Goal: Find specific page/section: Find specific page/section

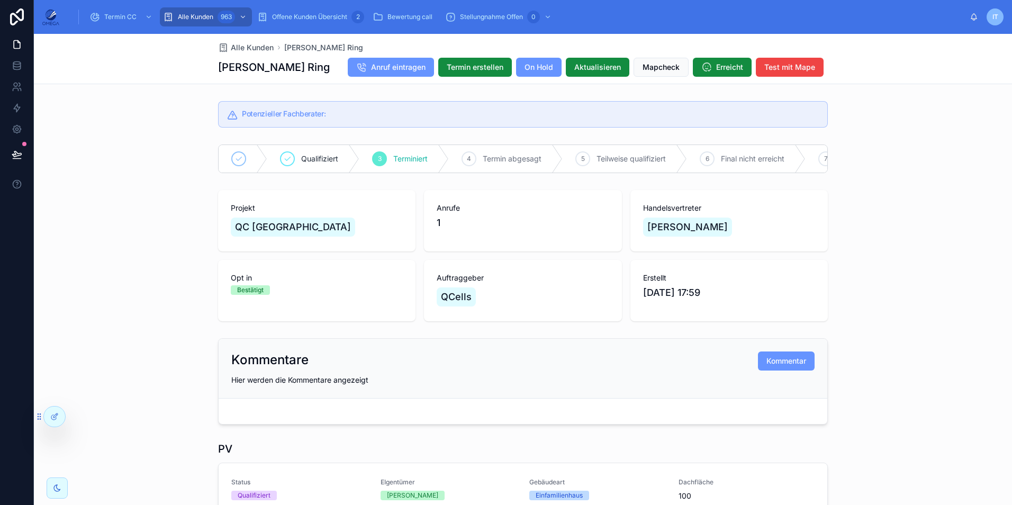
scroll to position [635, 0]
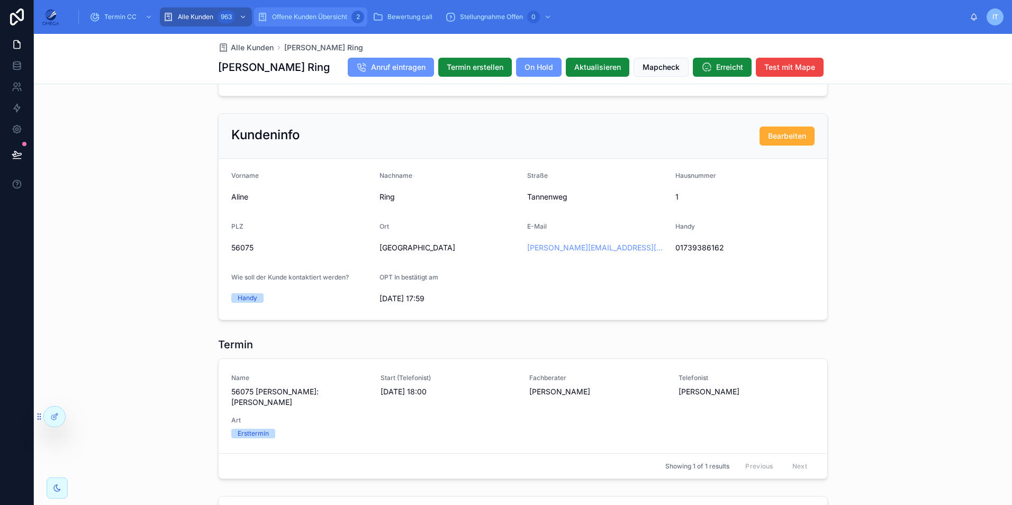
click at [302, 21] on div "Offene Kunden Übersicht 2" at bounding box center [310, 16] width 107 height 17
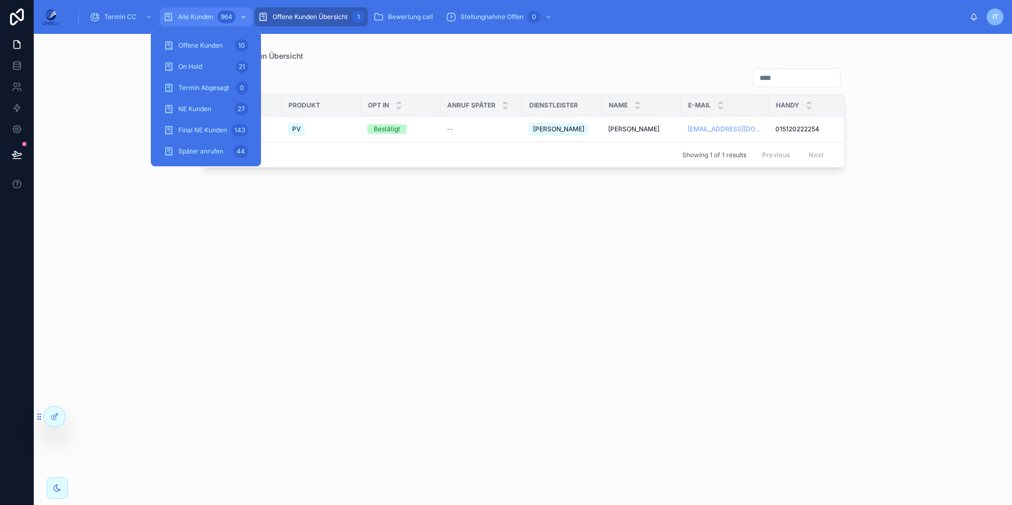
click at [215, 10] on div "Alle Kunden 964" at bounding box center [206, 16] width 86 height 17
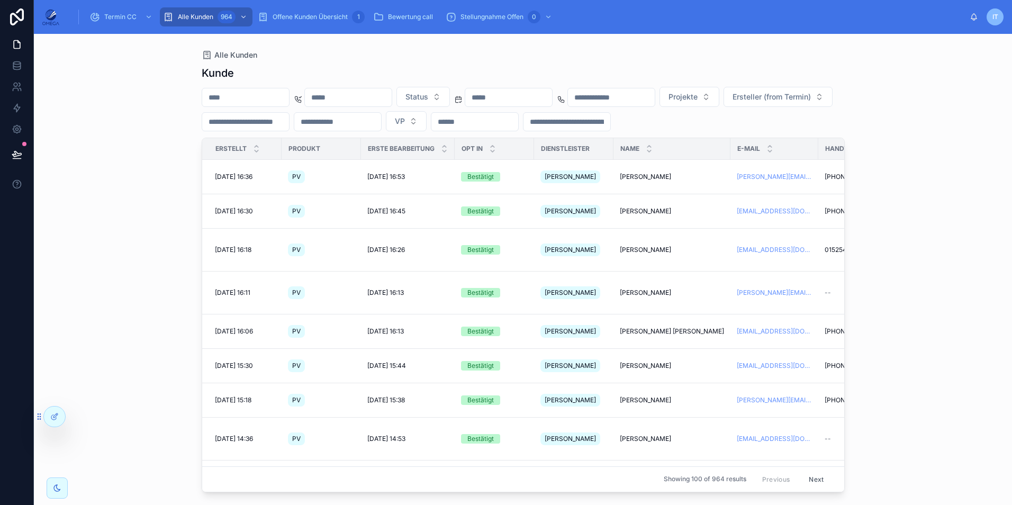
click at [272, 96] on input "text" at bounding box center [245, 97] width 87 height 15
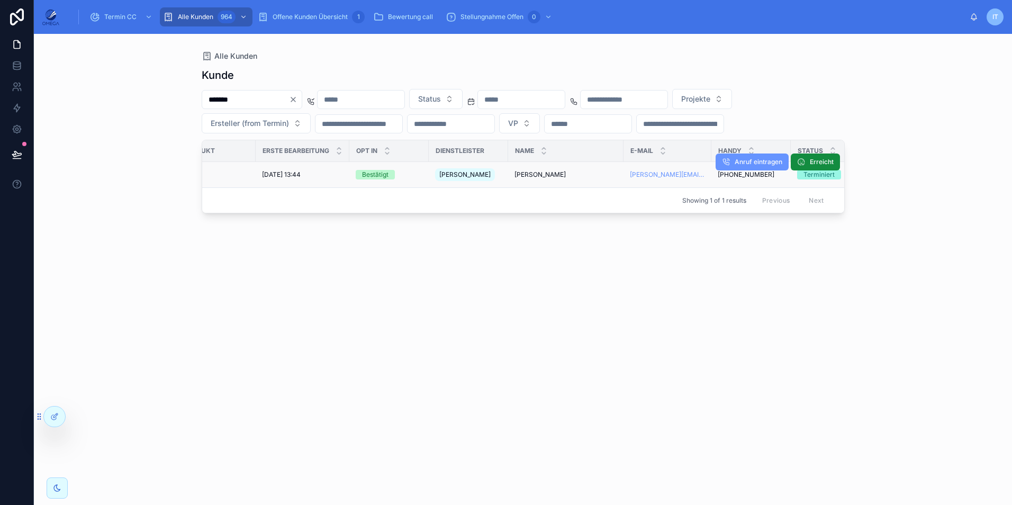
scroll to position [0, 106]
type input "*******"
click at [563, 177] on span "[PERSON_NAME]" at bounding box center [539, 174] width 51 height 8
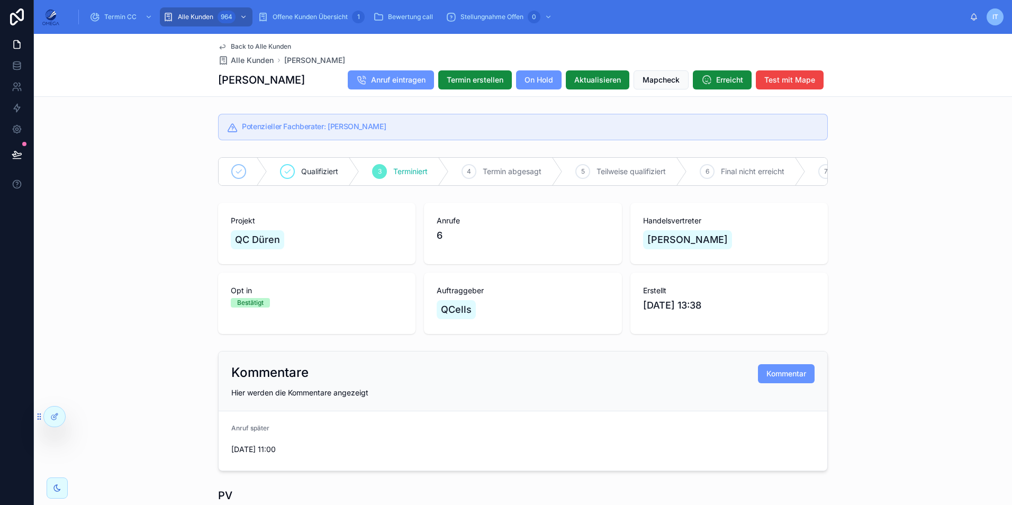
click at [261, 47] on span "Back to Alle Kunden" at bounding box center [261, 46] width 60 height 8
